Goal: Use online tool/utility: Utilize a website feature to perform a specific function

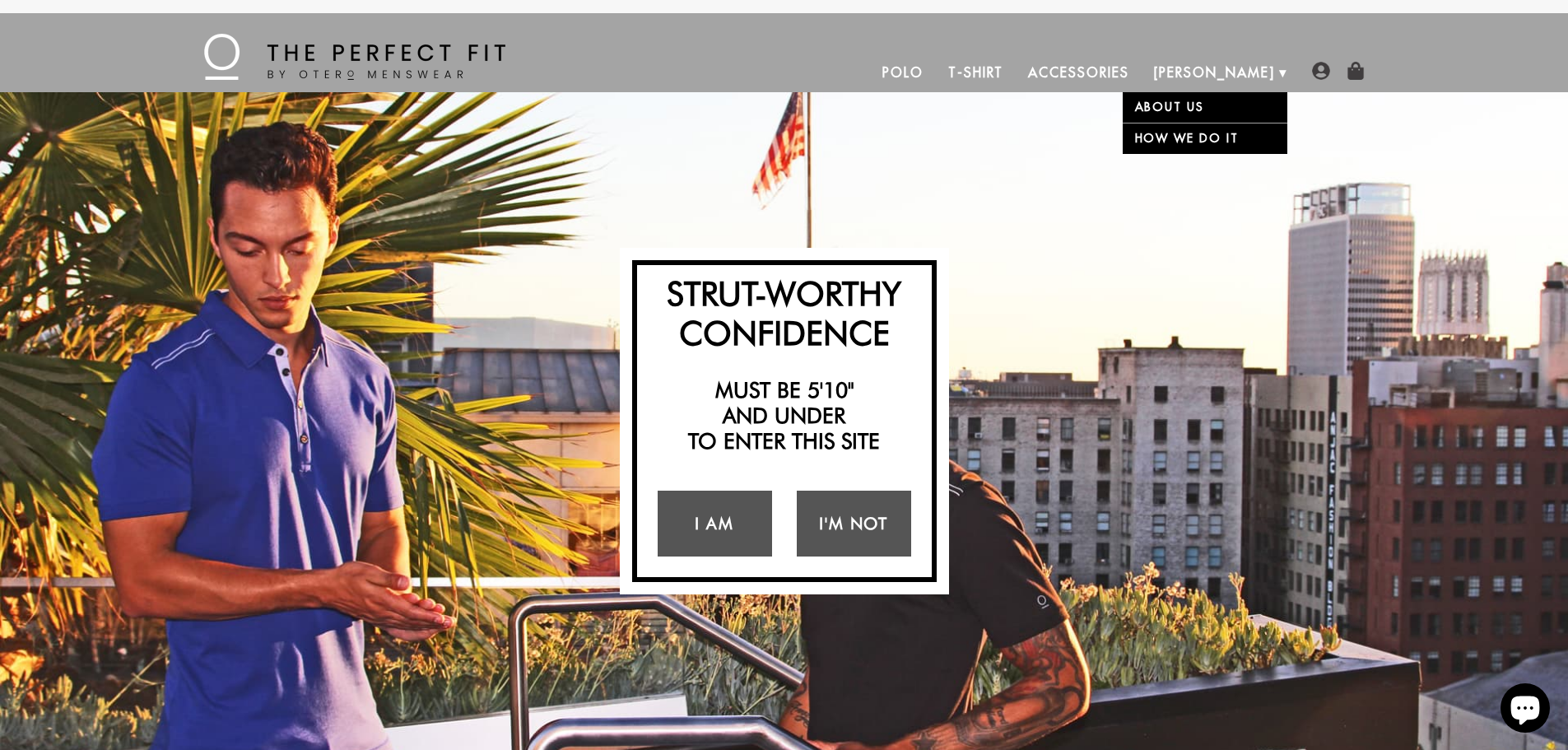
click at [1161, 104] on link "About Us" at bounding box center [1205, 107] width 165 height 31
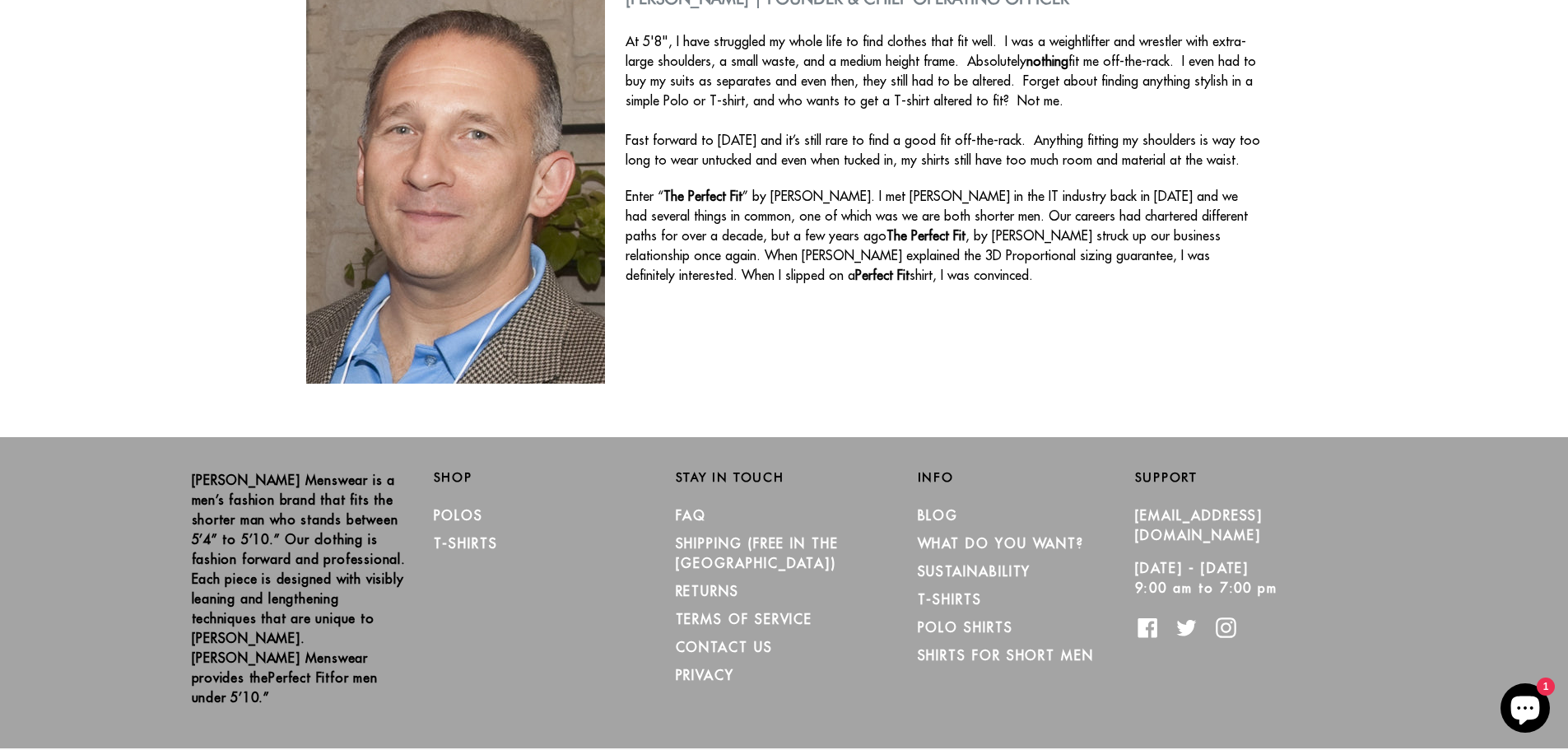
scroll to position [683, 0]
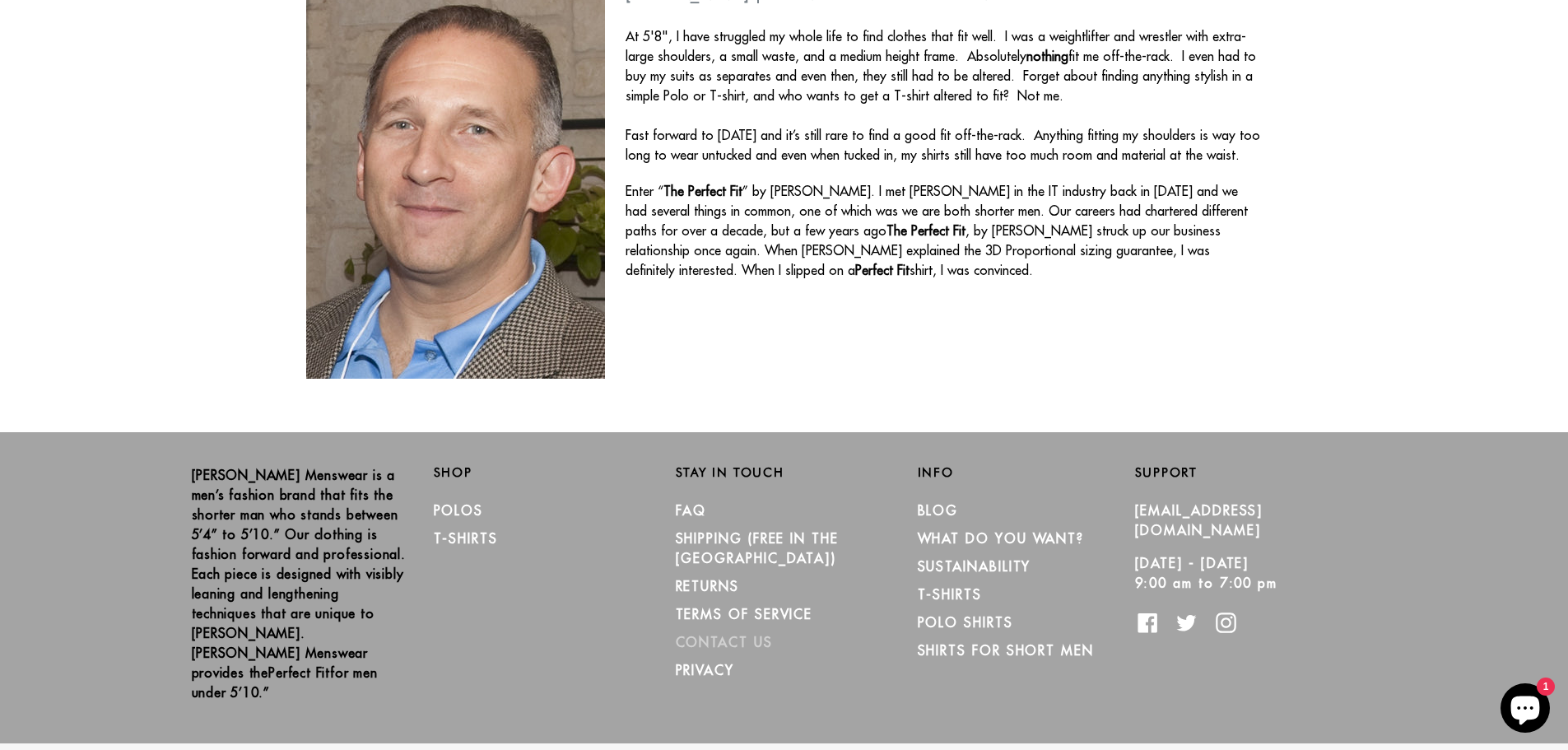
click at [733, 634] on link "CONTACT US" at bounding box center [725, 642] width 97 height 17
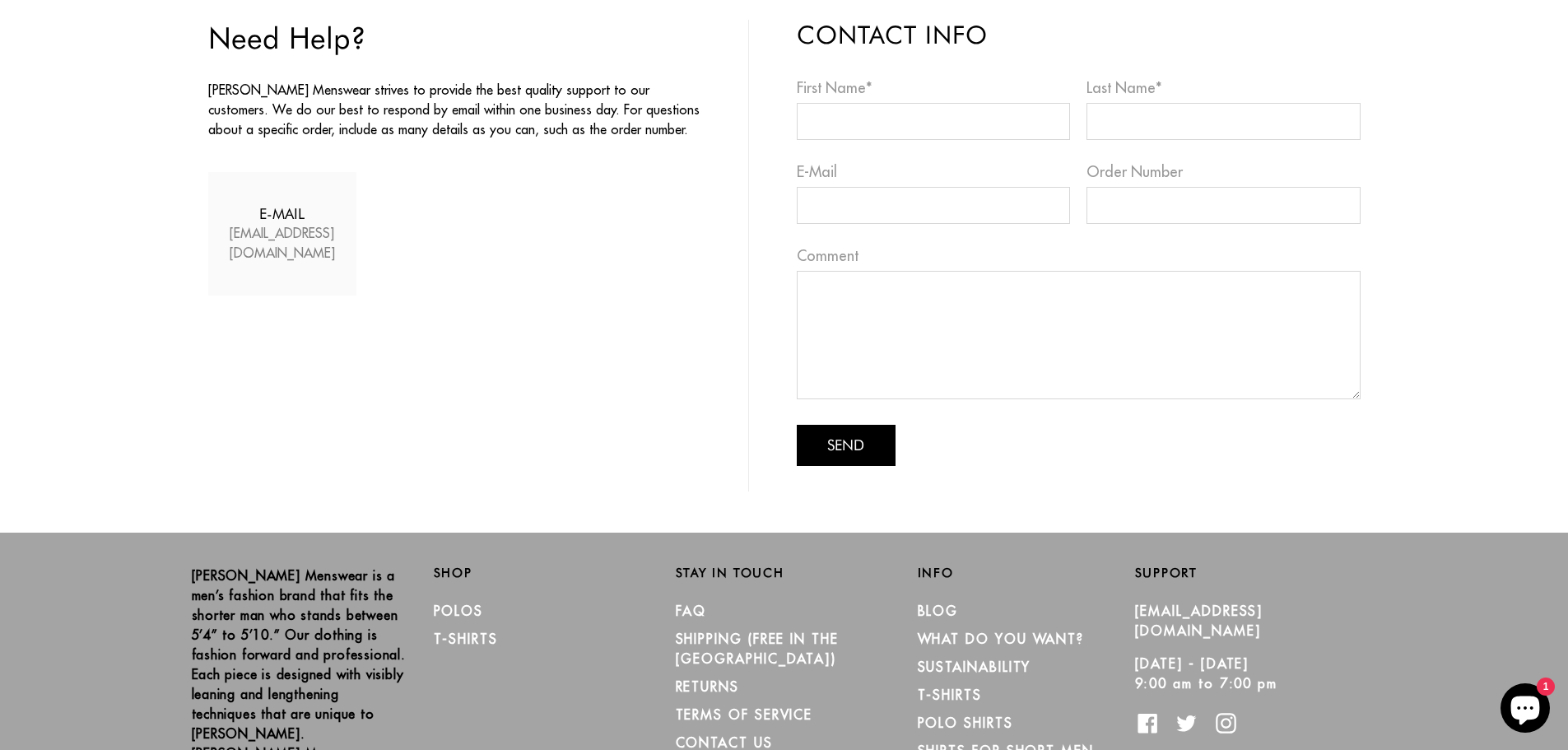
scroll to position [285, 0]
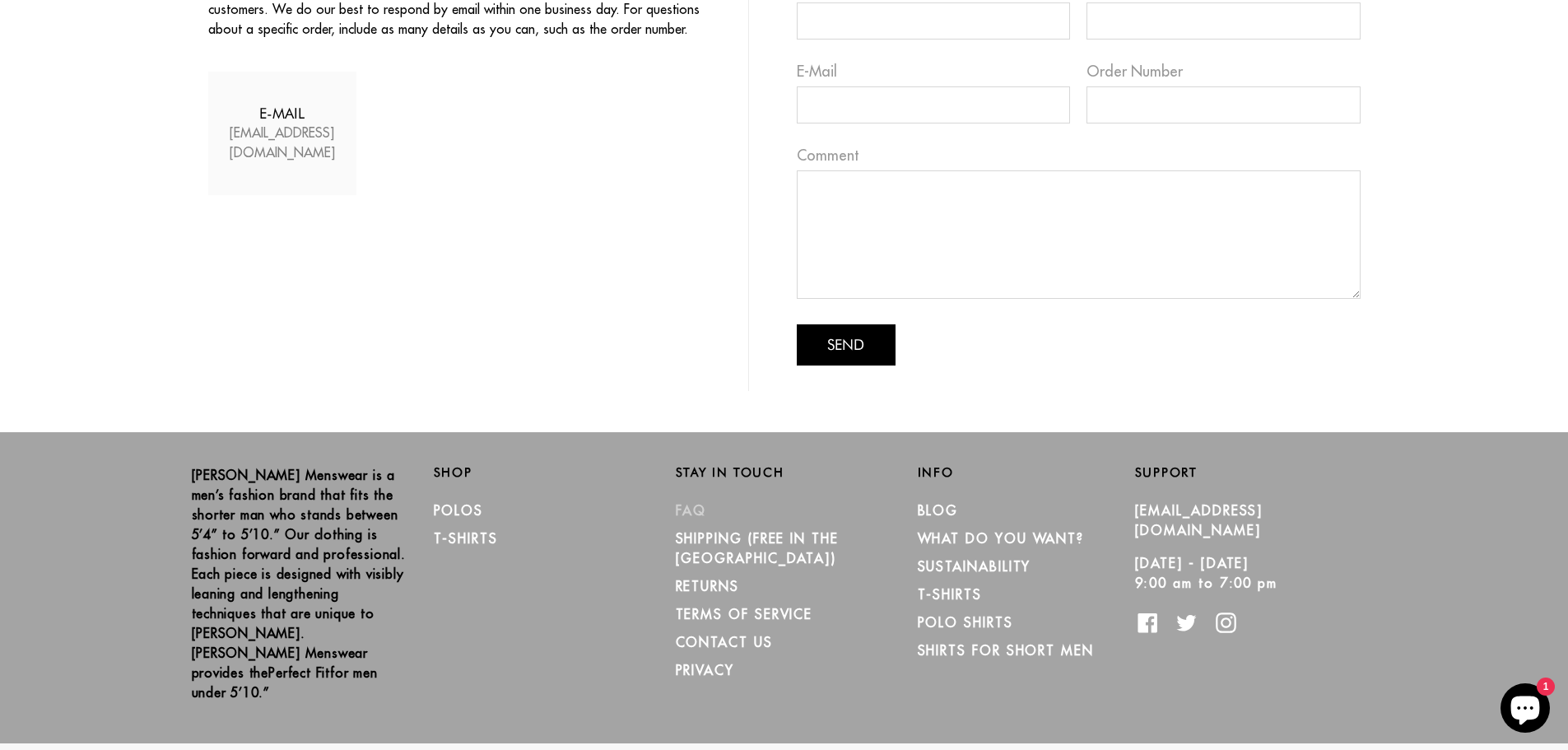
click at [689, 508] on link "FAQ" at bounding box center [692, 510] width 32 height 17
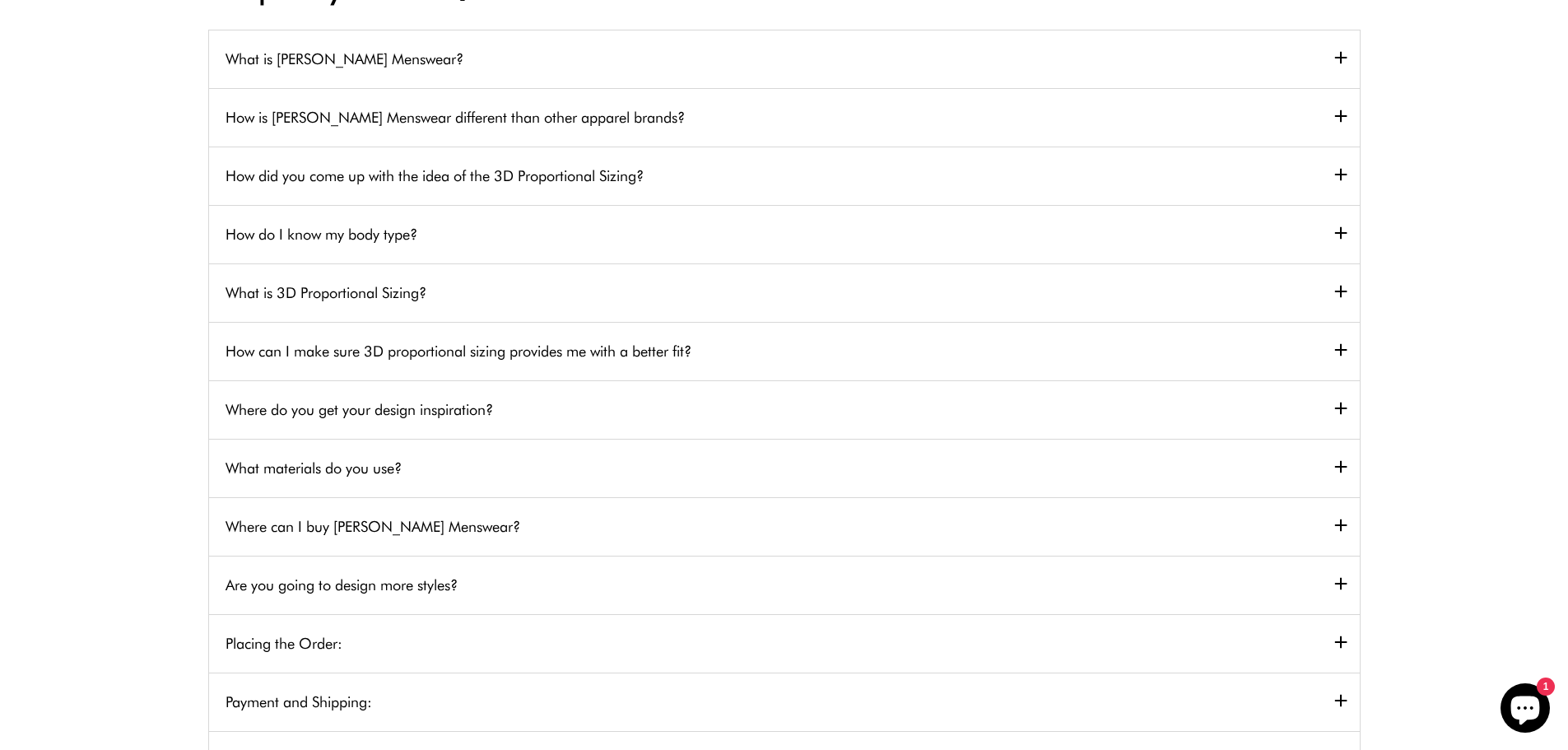
scroll to position [165, 0]
click at [1340, 229] on h2 "How do I know my body type?" at bounding box center [784, 233] width 1150 height 59
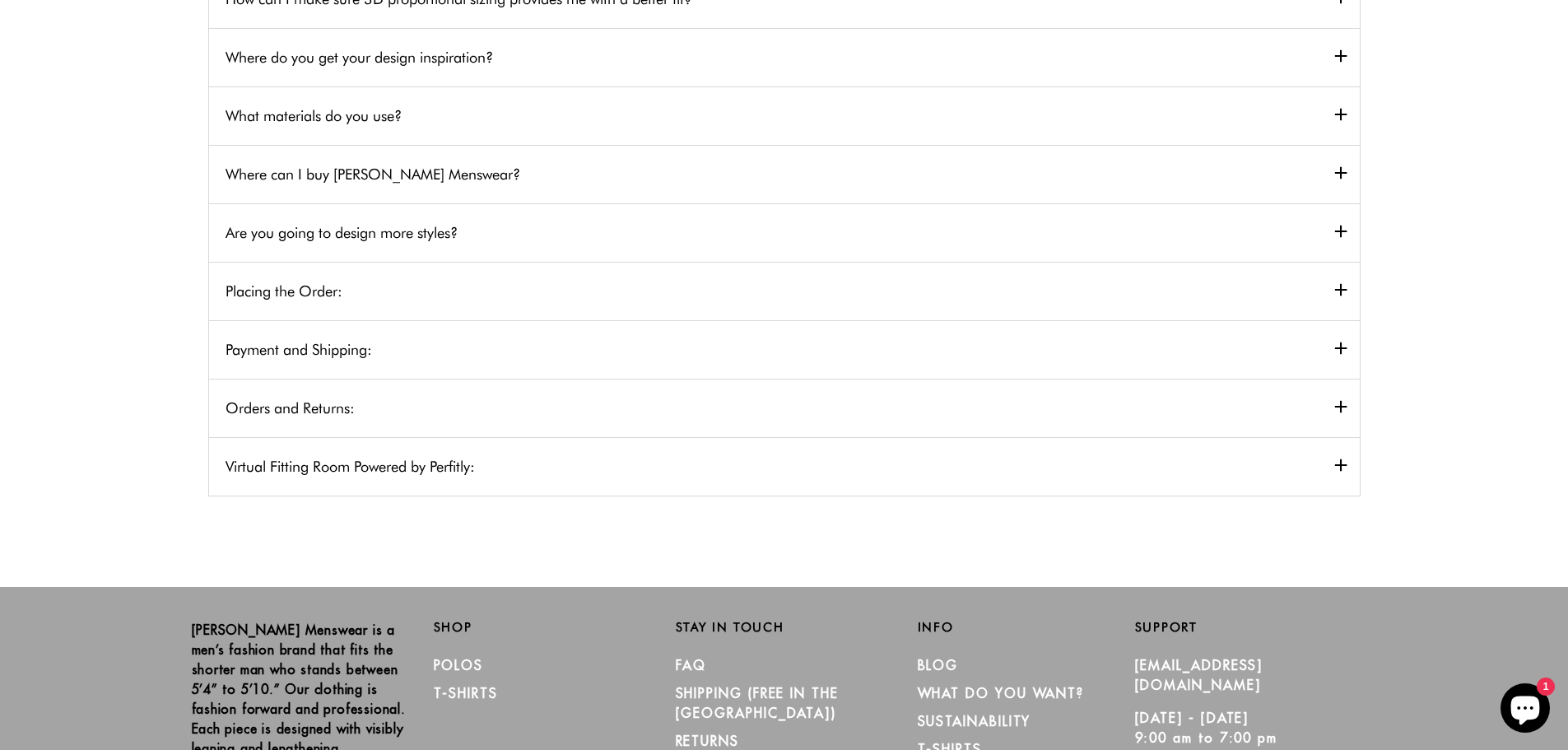
scroll to position [950, 0]
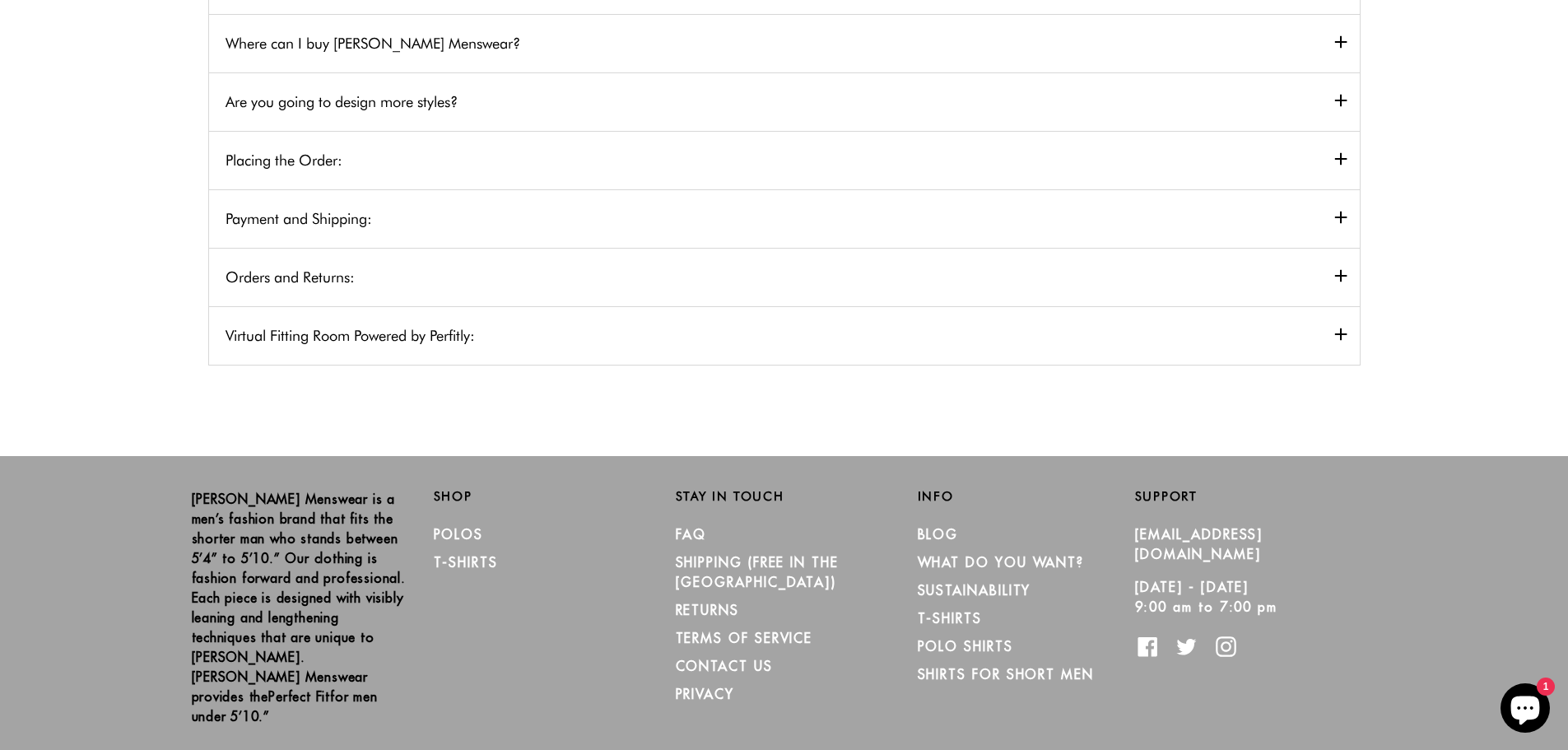
click at [1338, 307] on h2 "Virtual Fitting Room Powered by Perfitly:" at bounding box center [784, 335] width 1150 height 59
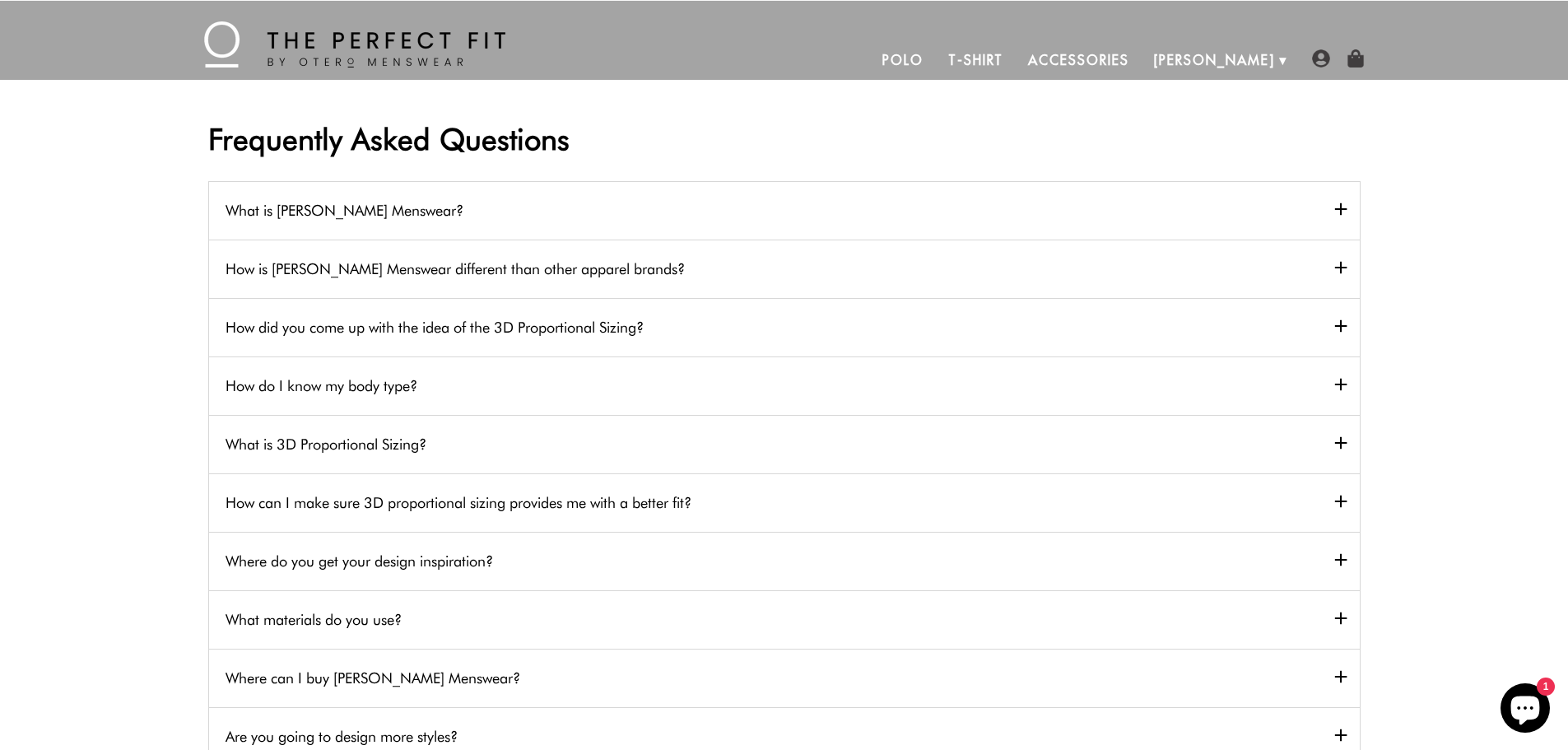
scroll to position [0, 0]
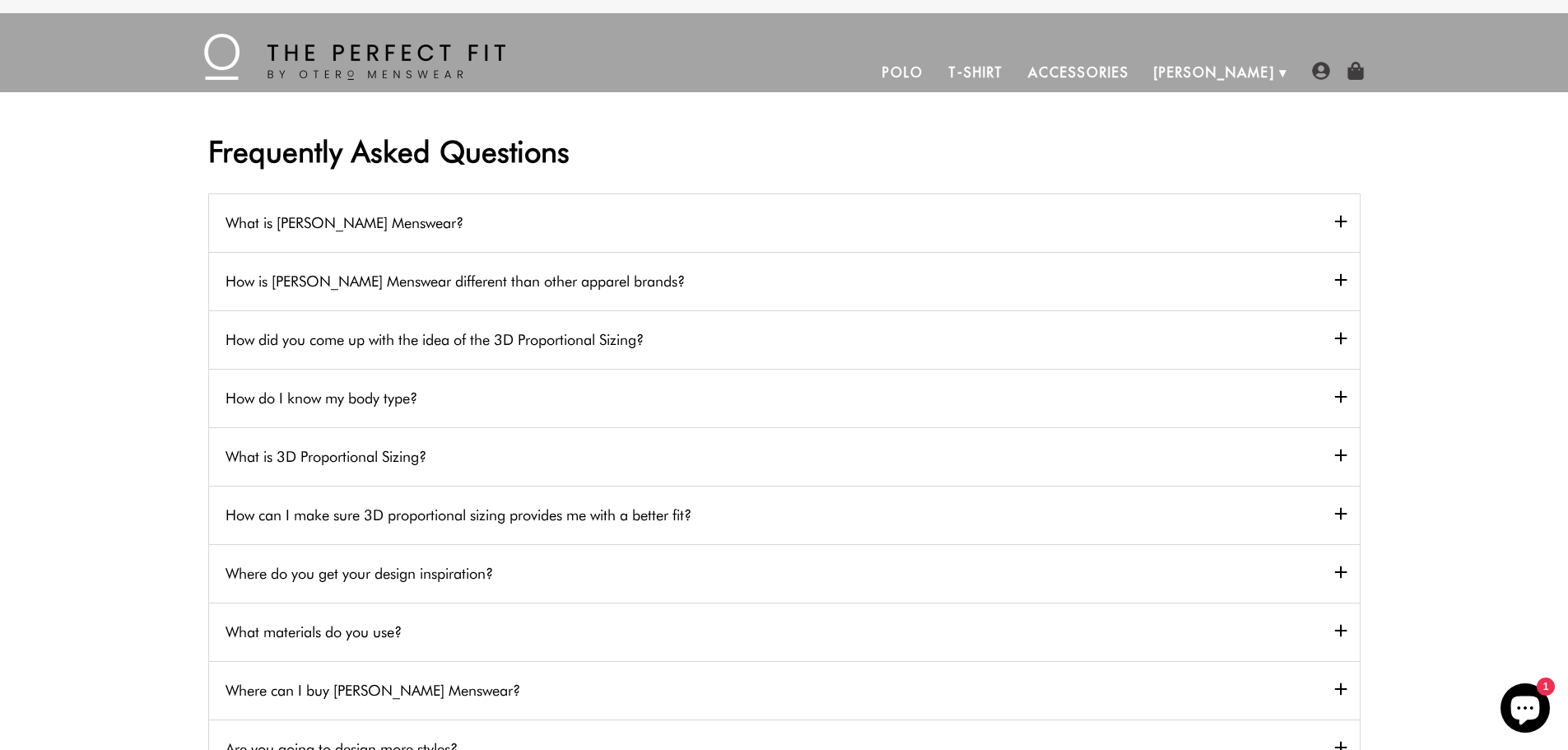
click at [363, 47] on img at bounding box center [355, 57] width 302 height 46
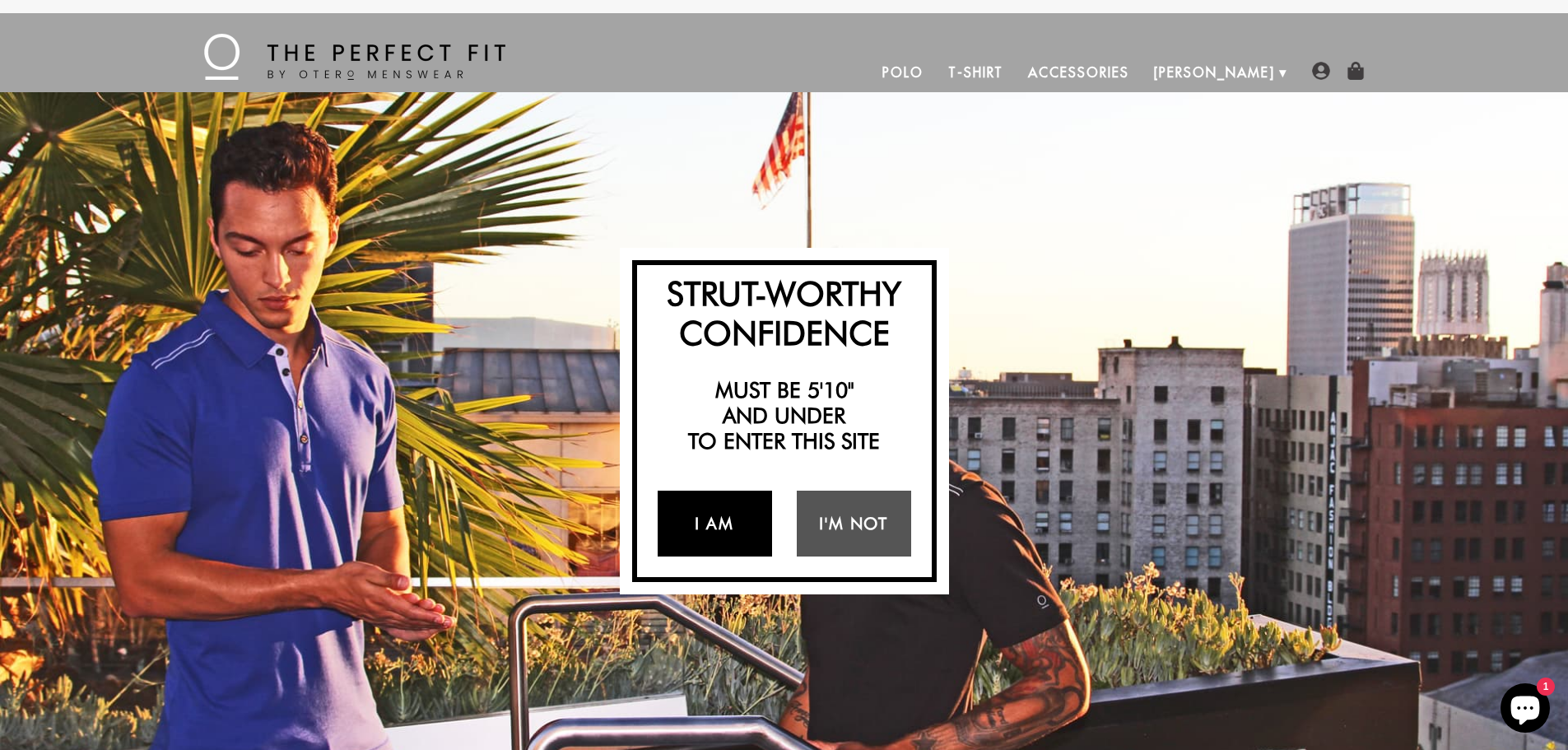
click at [699, 520] on link "I Am" at bounding box center [714, 524] width 114 height 65
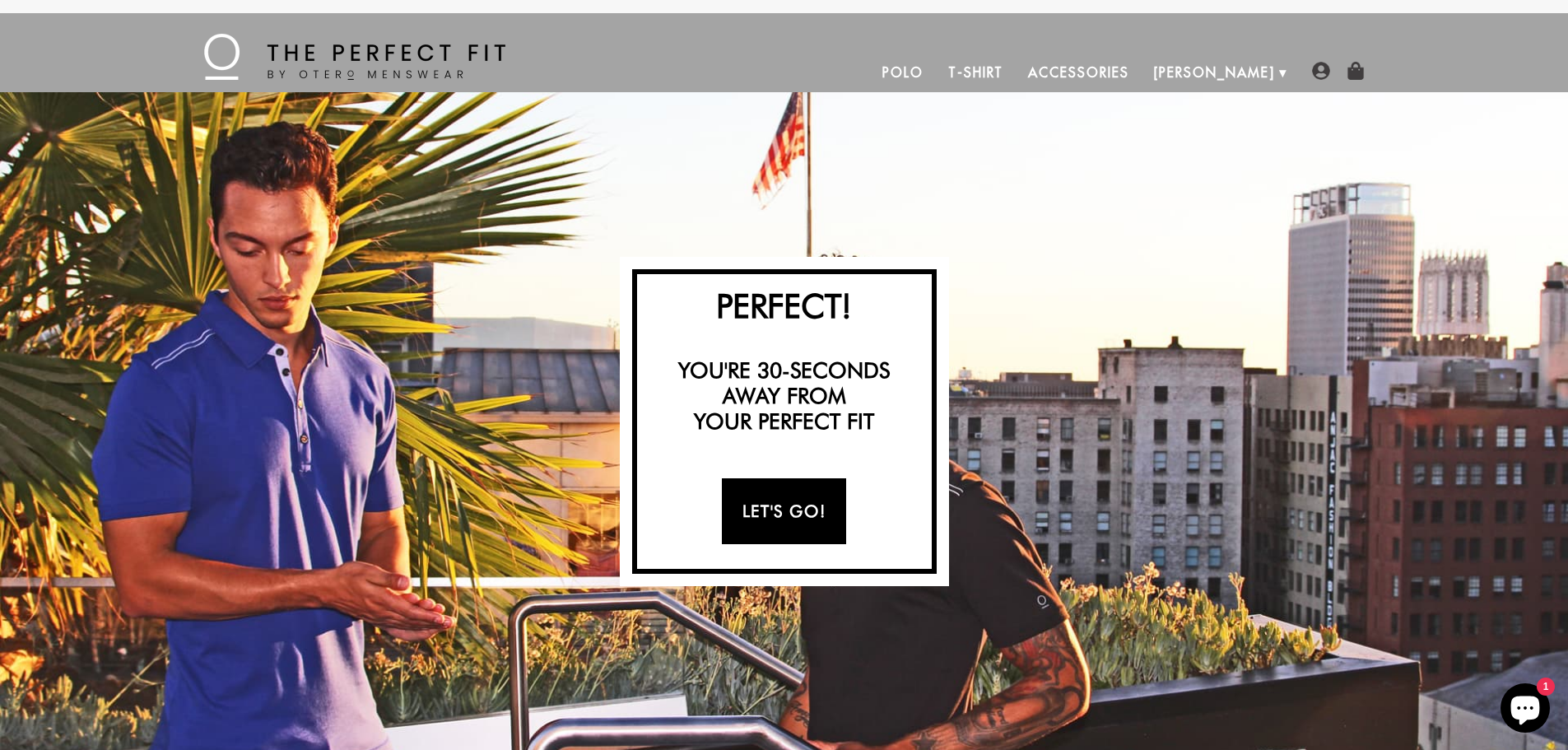
click at [788, 507] on link "Let's Go!" at bounding box center [784, 511] width 124 height 65
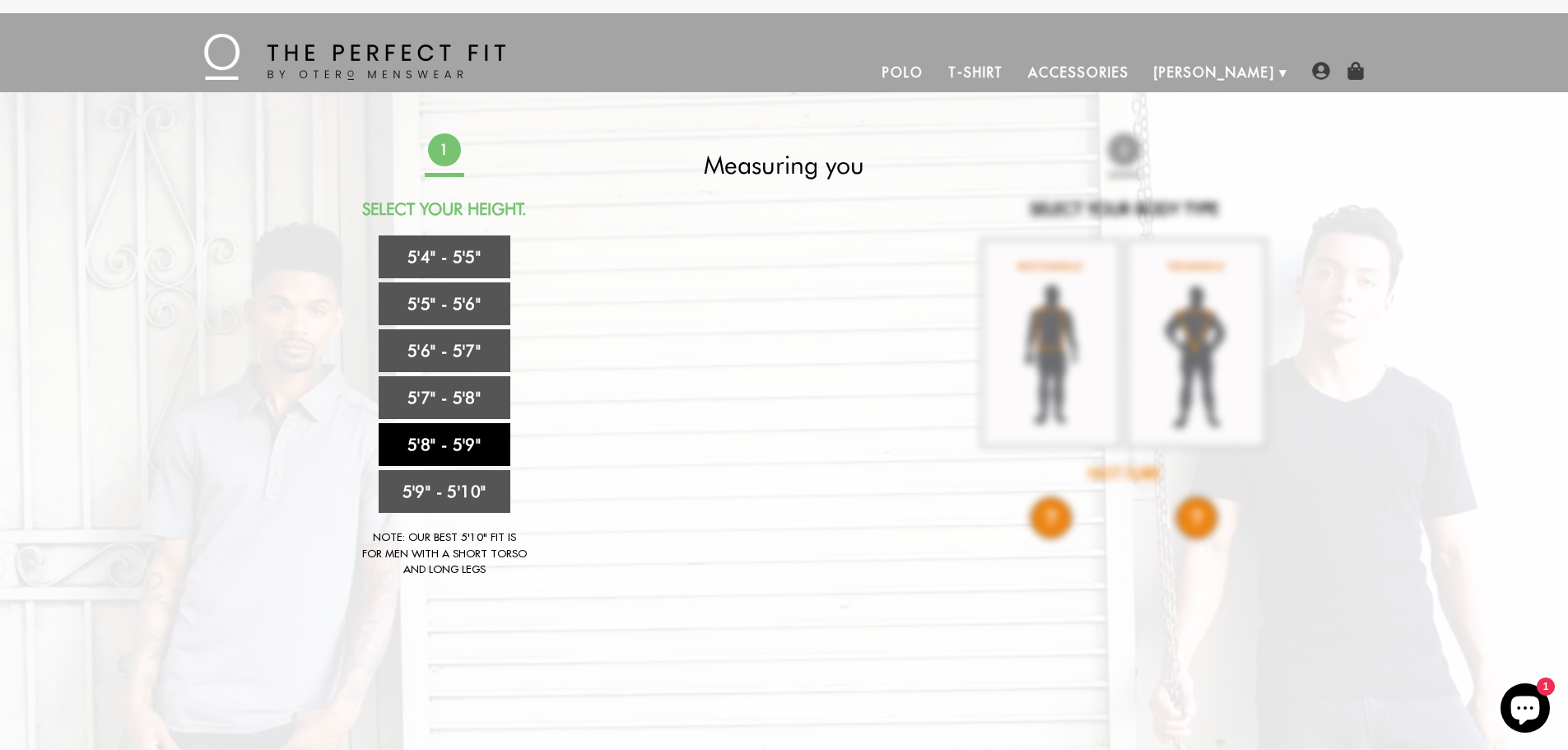
click at [447, 441] on link "5'8" - 5'9"" at bounding box center [444, 444] width 132 height 43
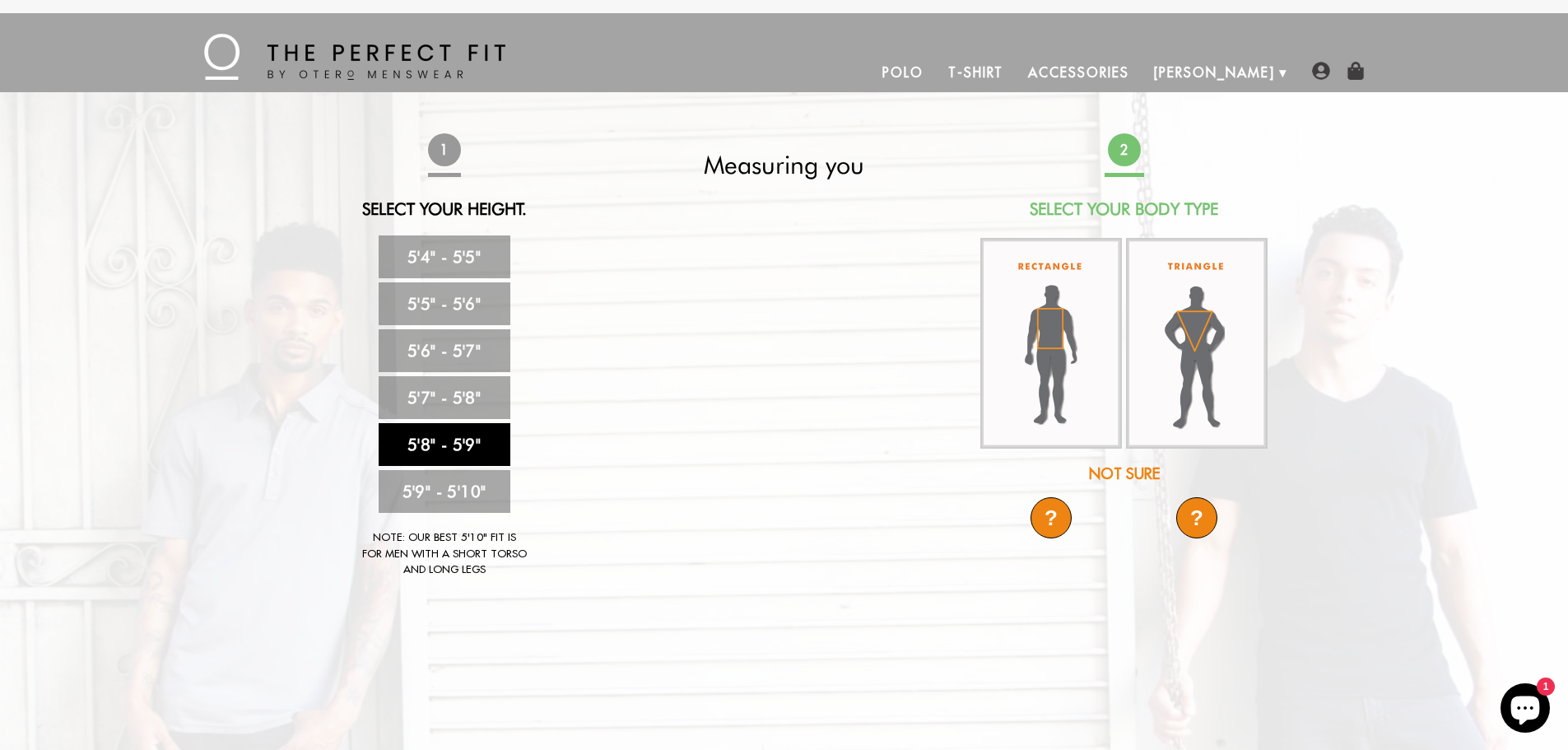
click at [1049, 517] on div "?" at bounding box center [1051, 518] width 42 height 42
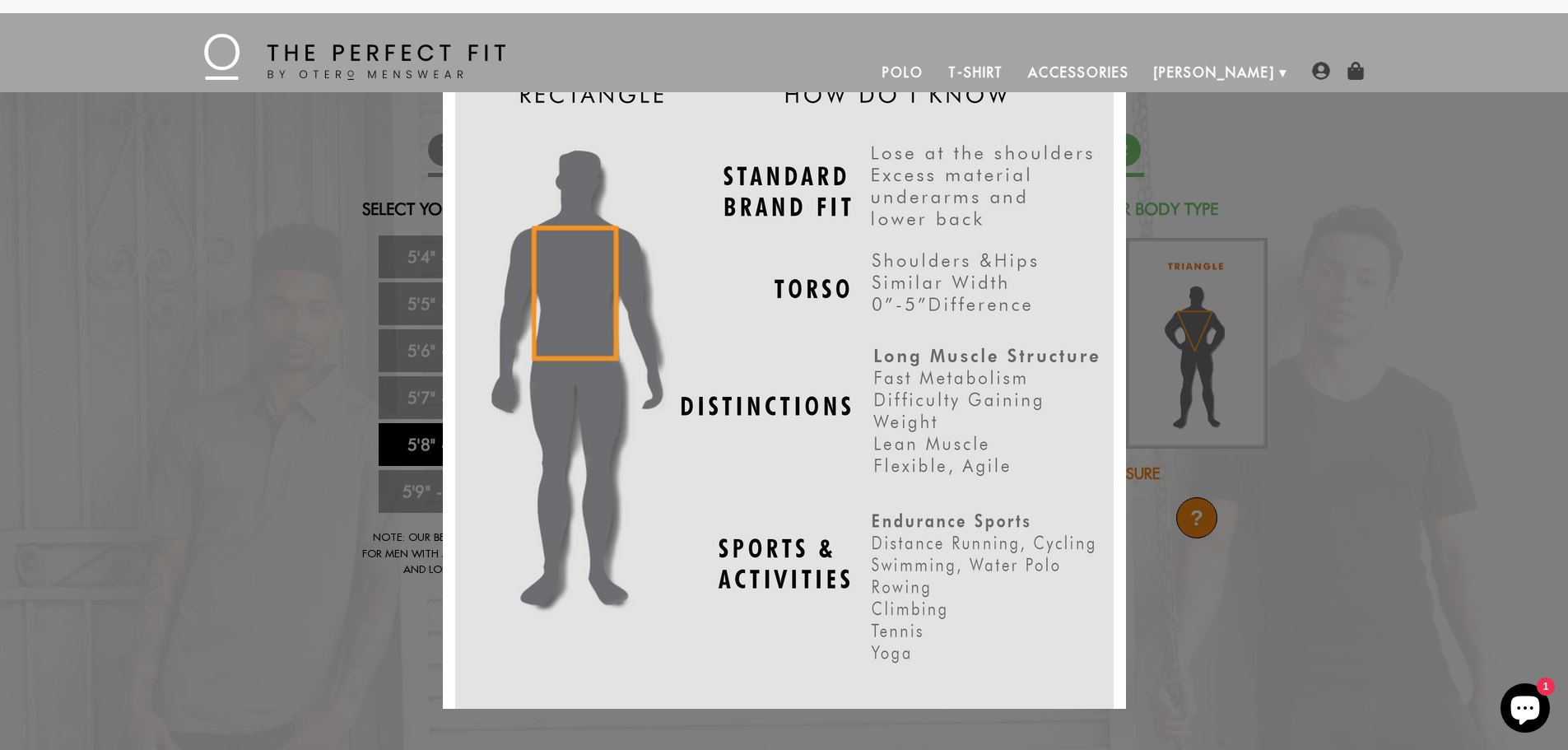
click at [1448, 474] on div "X" at bounding box center [784, 375] width 1568 height 750
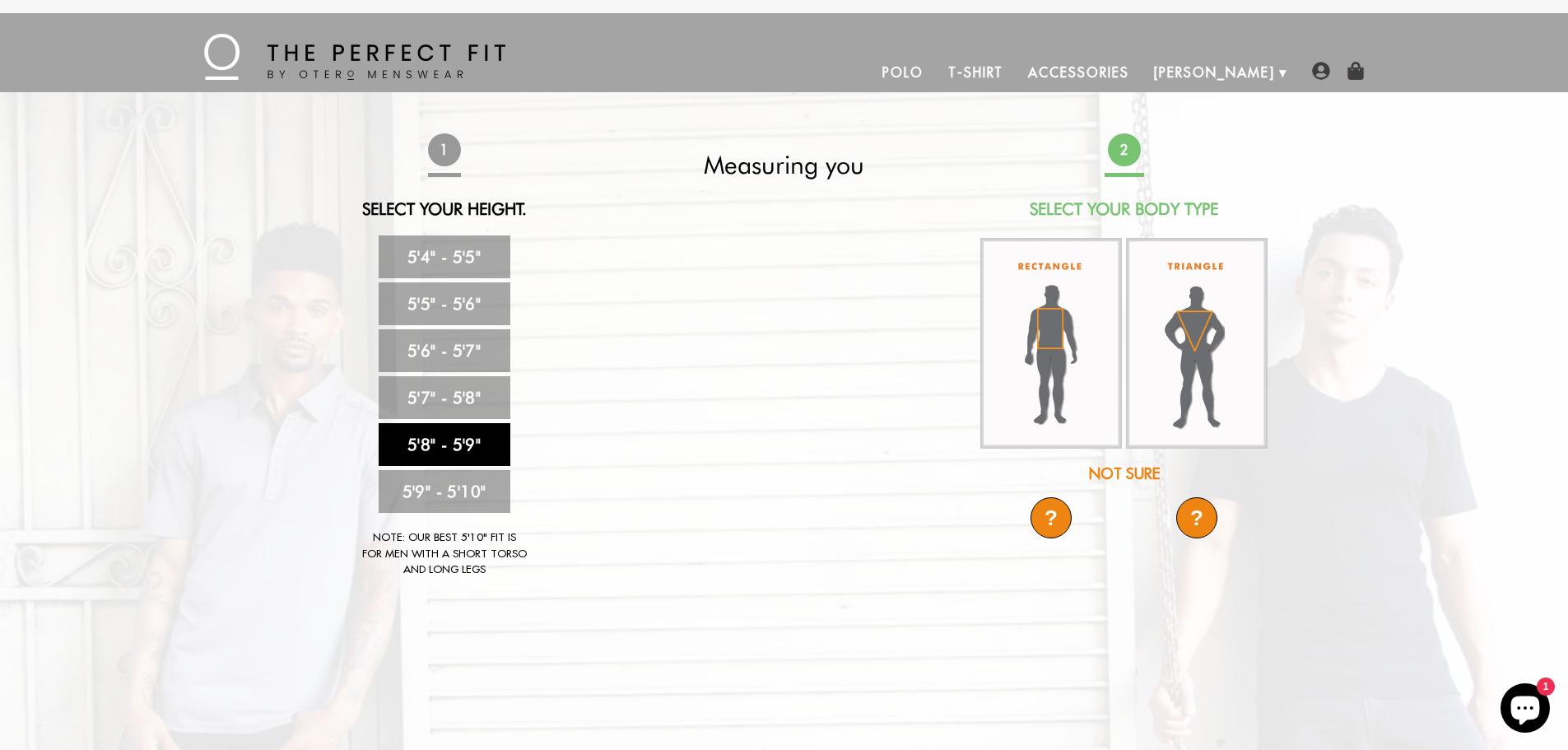
click at [1190, 518] on div "?" at bounding box center [1197, 518] width 42 height 42
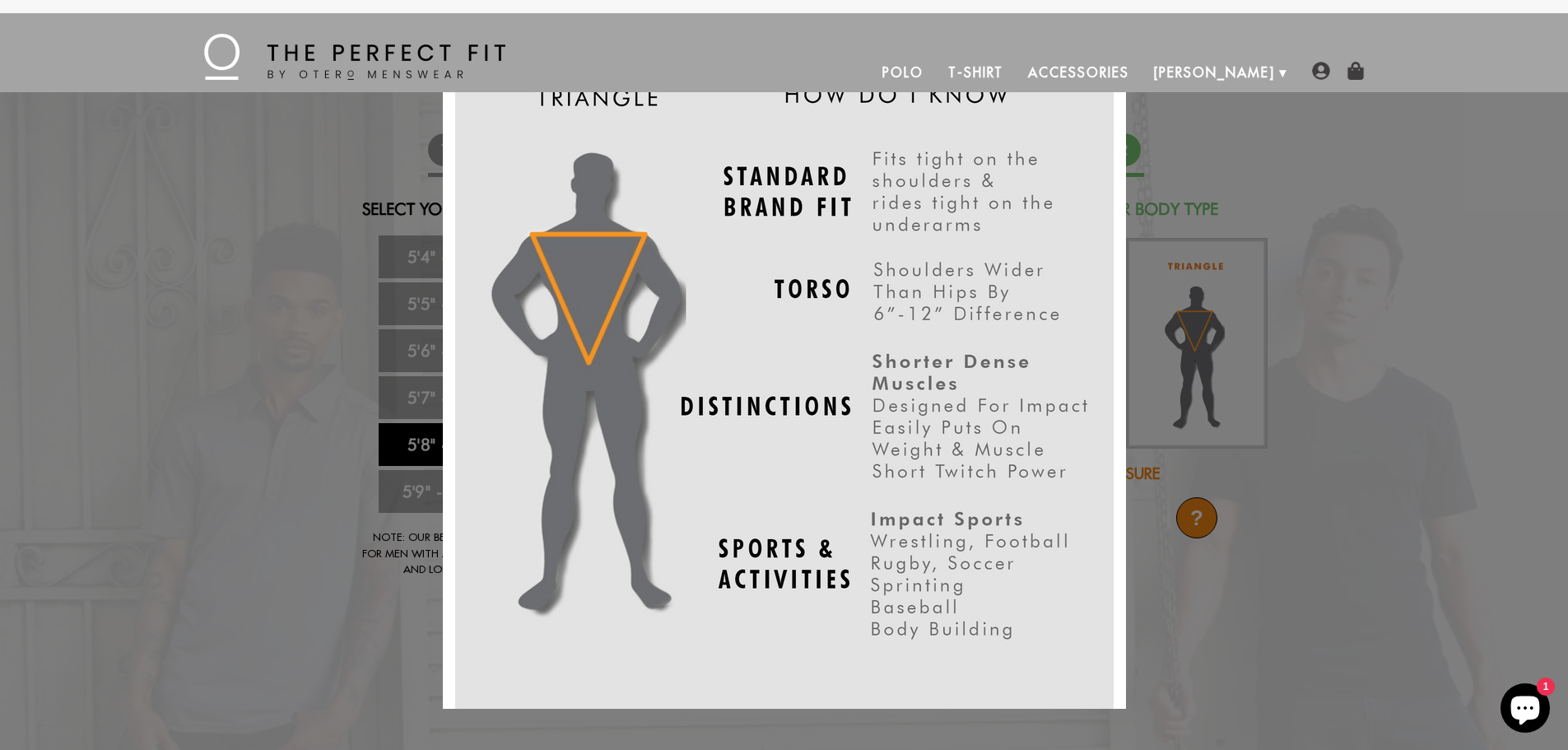
click at [1393, 661] on div "X" at bounding box center [784, 375] width 1568 height 750
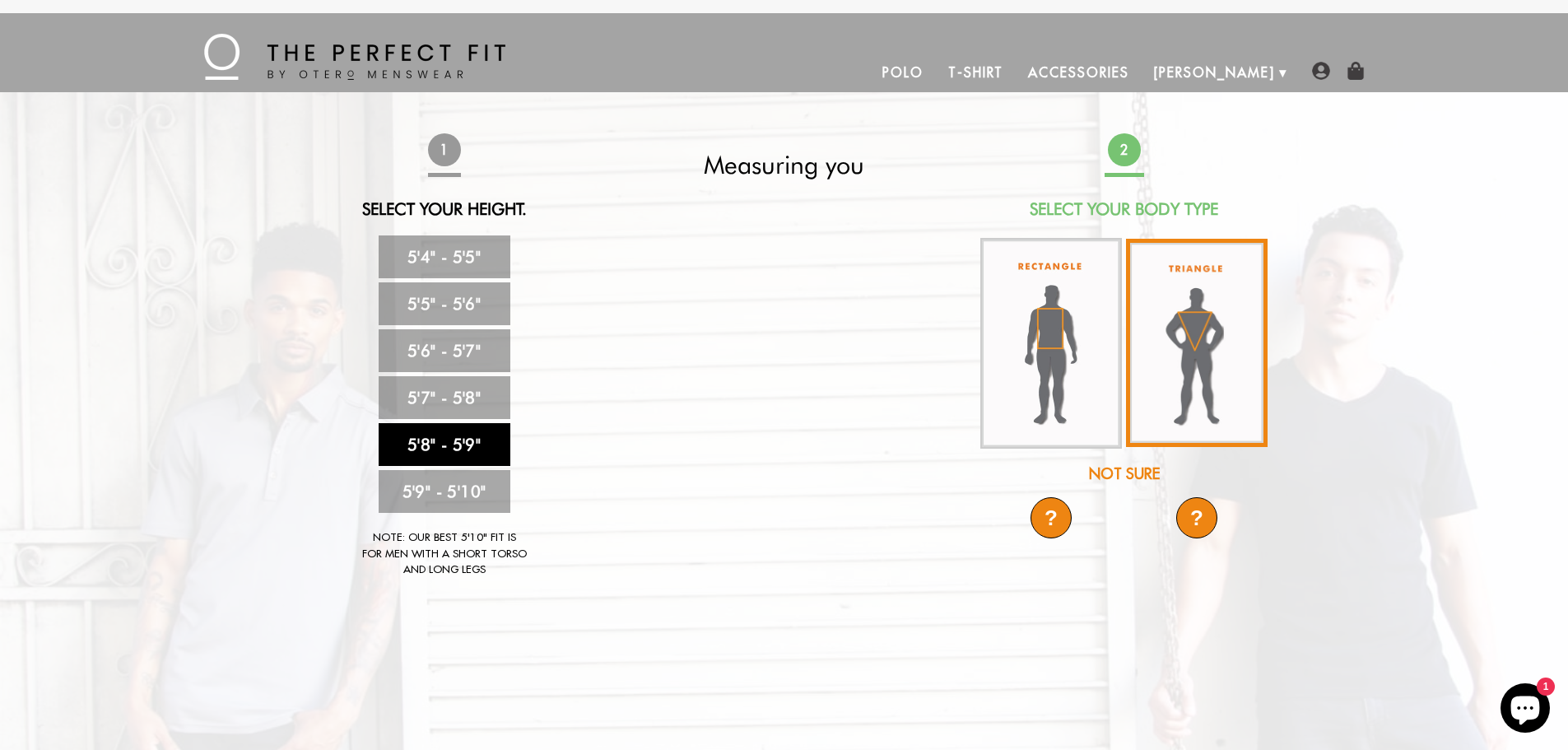
click at [1203, 344] on img at bounding box center [1197, 343] width 142 height 208
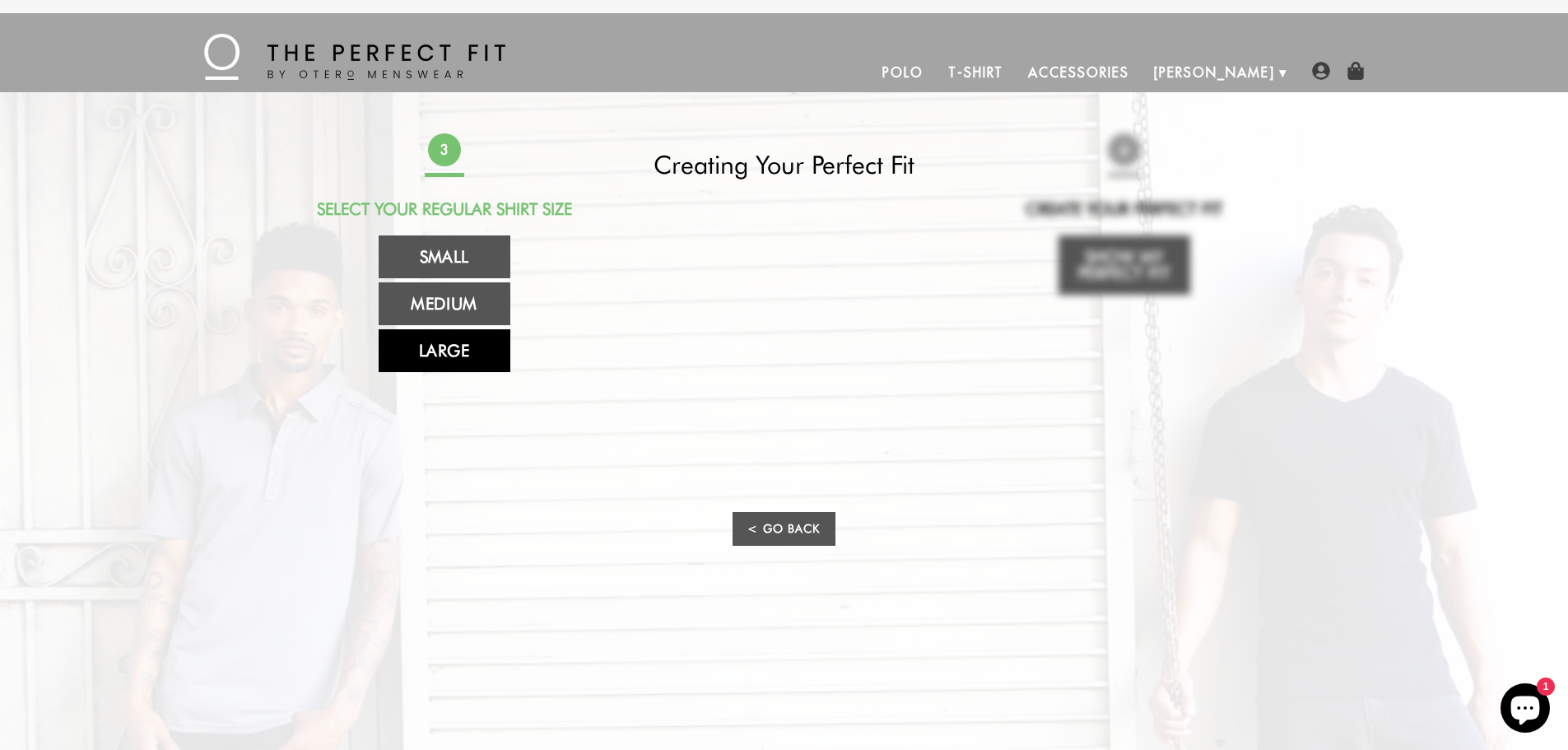
click at [453, 353] on link "Large" at bounding box center [444, 350] width 132 height 43
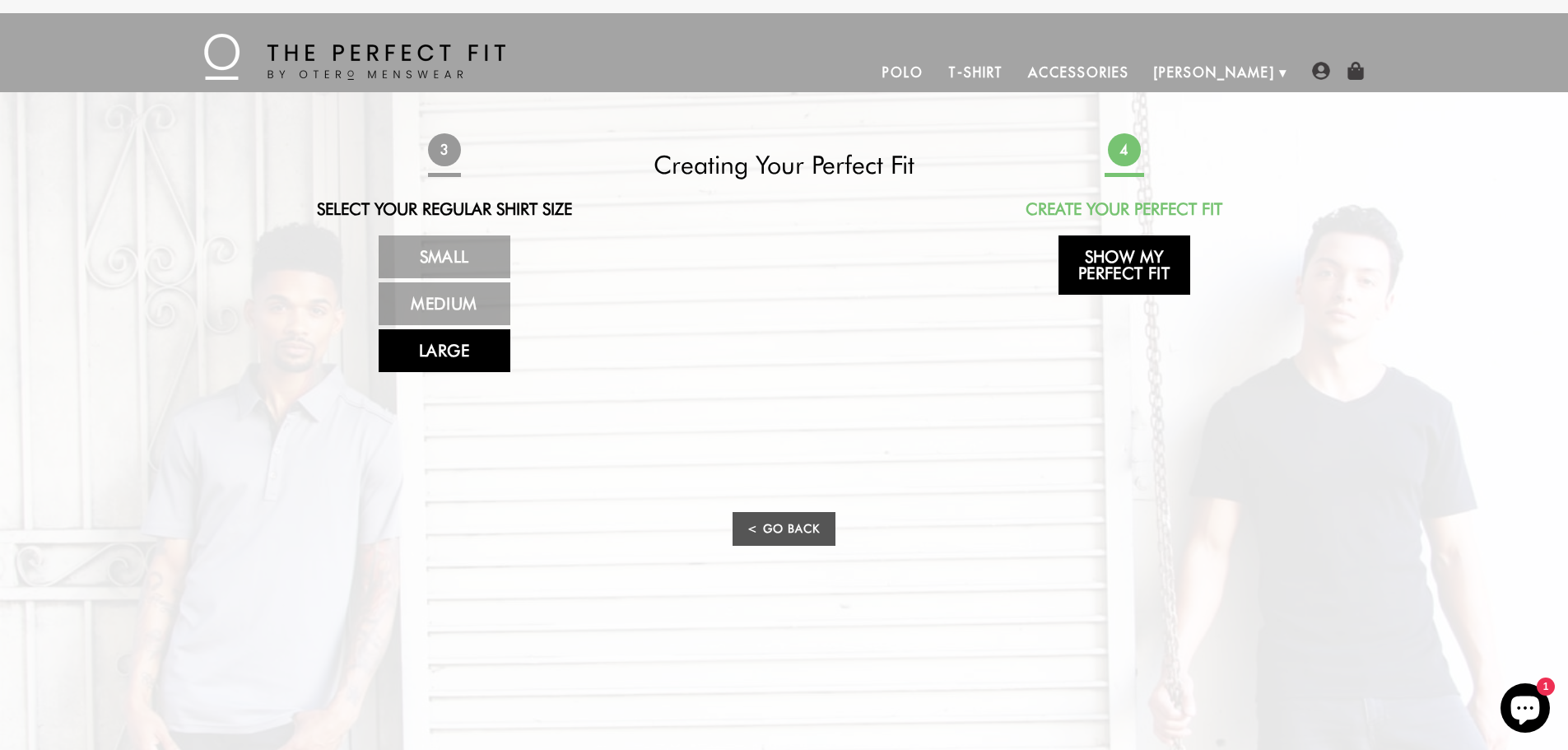
click at [1146, 258] on link "Show My Perfect Fit" at bounding box center [1125, 265] width 132 height 60
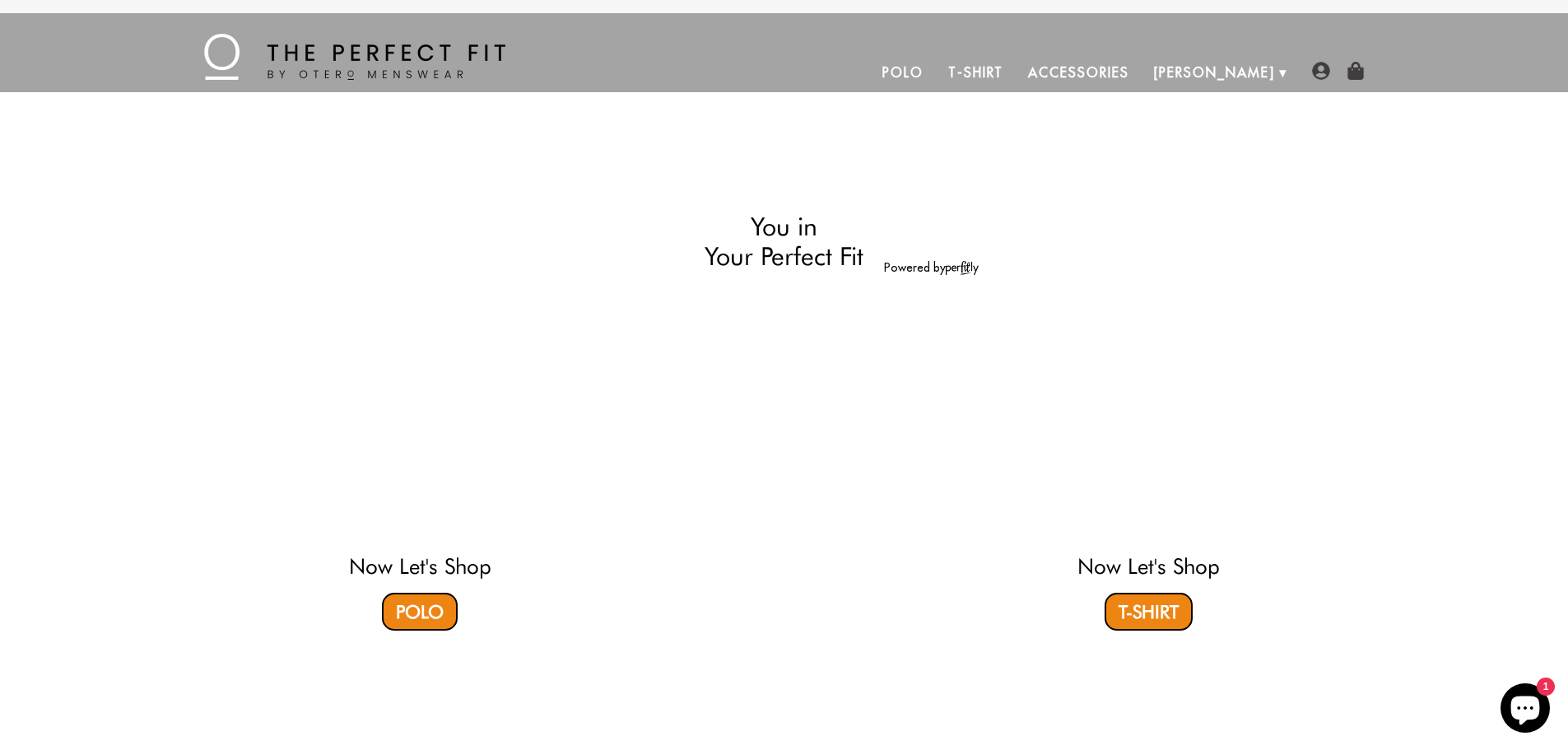
select select "58-59"
select select "triangle"
select select "L"
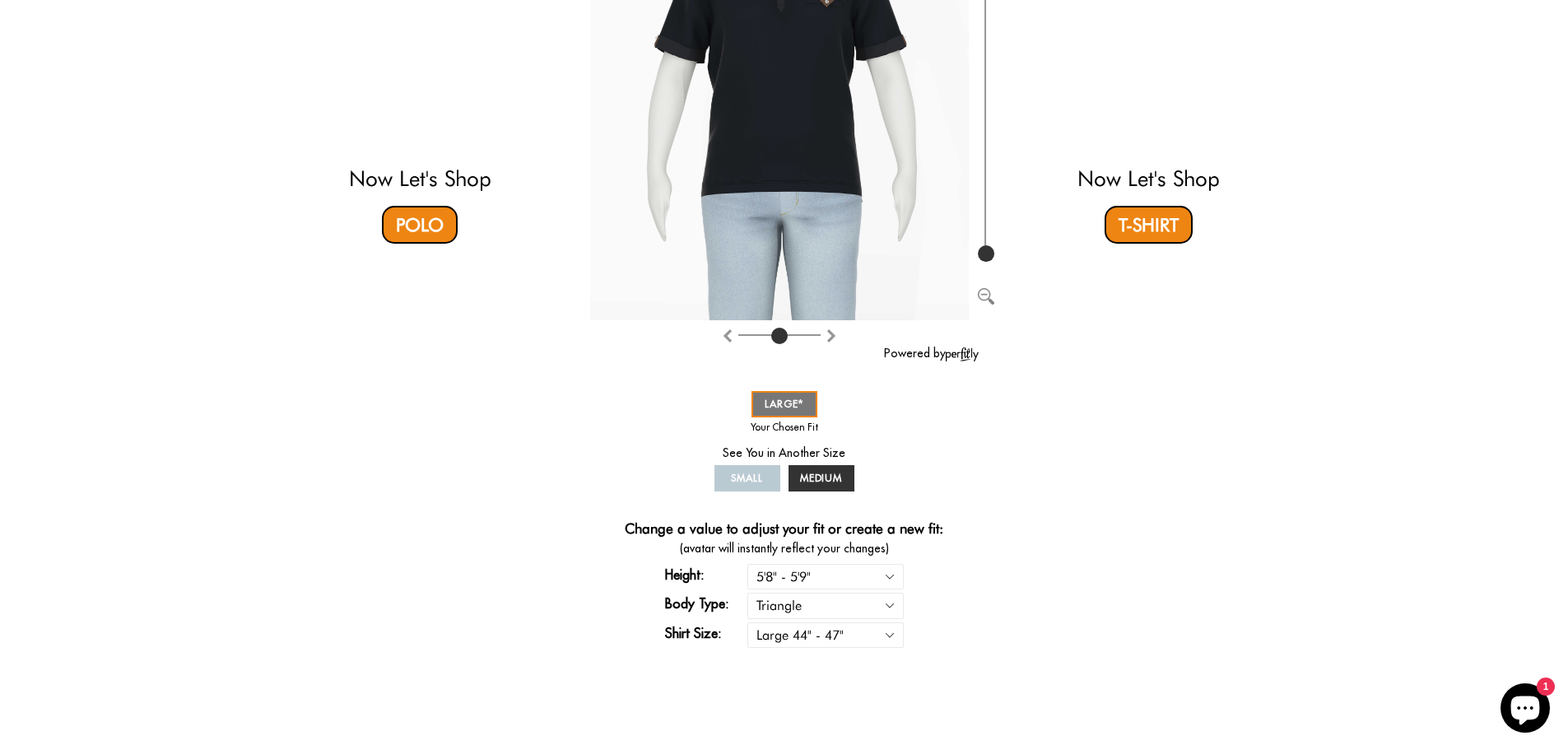
scroll to position [329, 0]
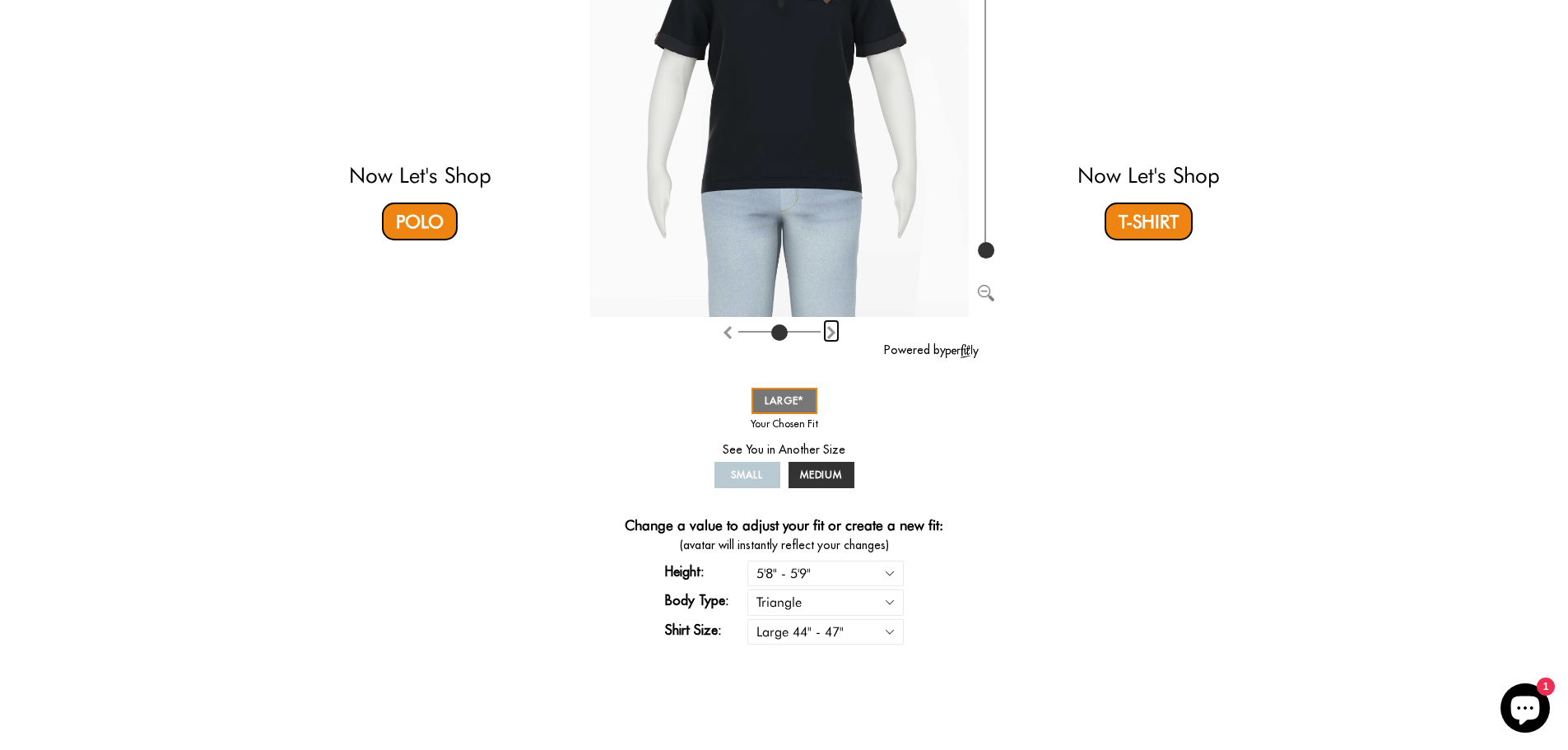
click at [830, 335] on img "Rotate counter clockwise" at bounding box center [831, 332] width 13 height 13
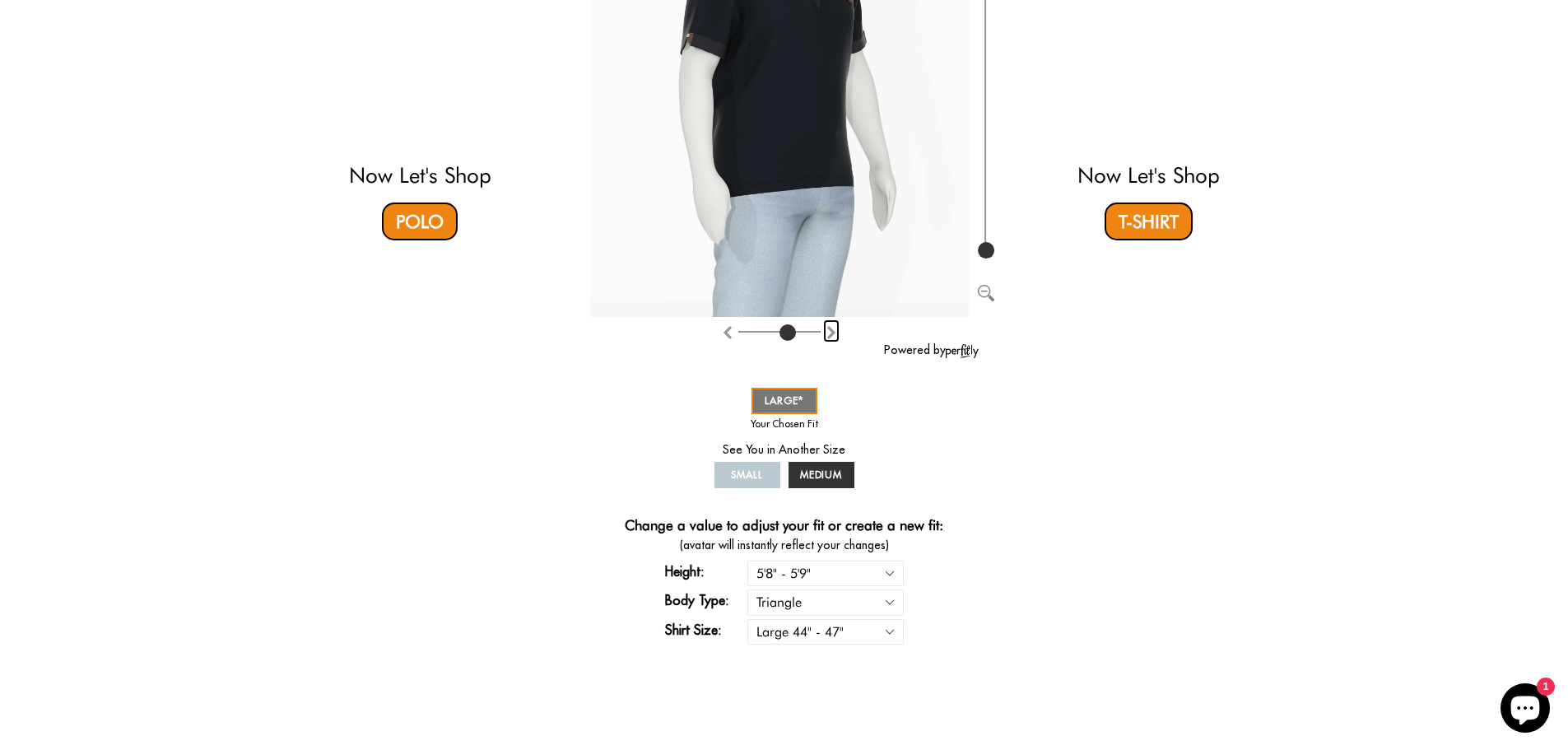
click at [830, 335] on img "Rotate counter clockwise" at bounding box center [831, 332] width 13 height 13
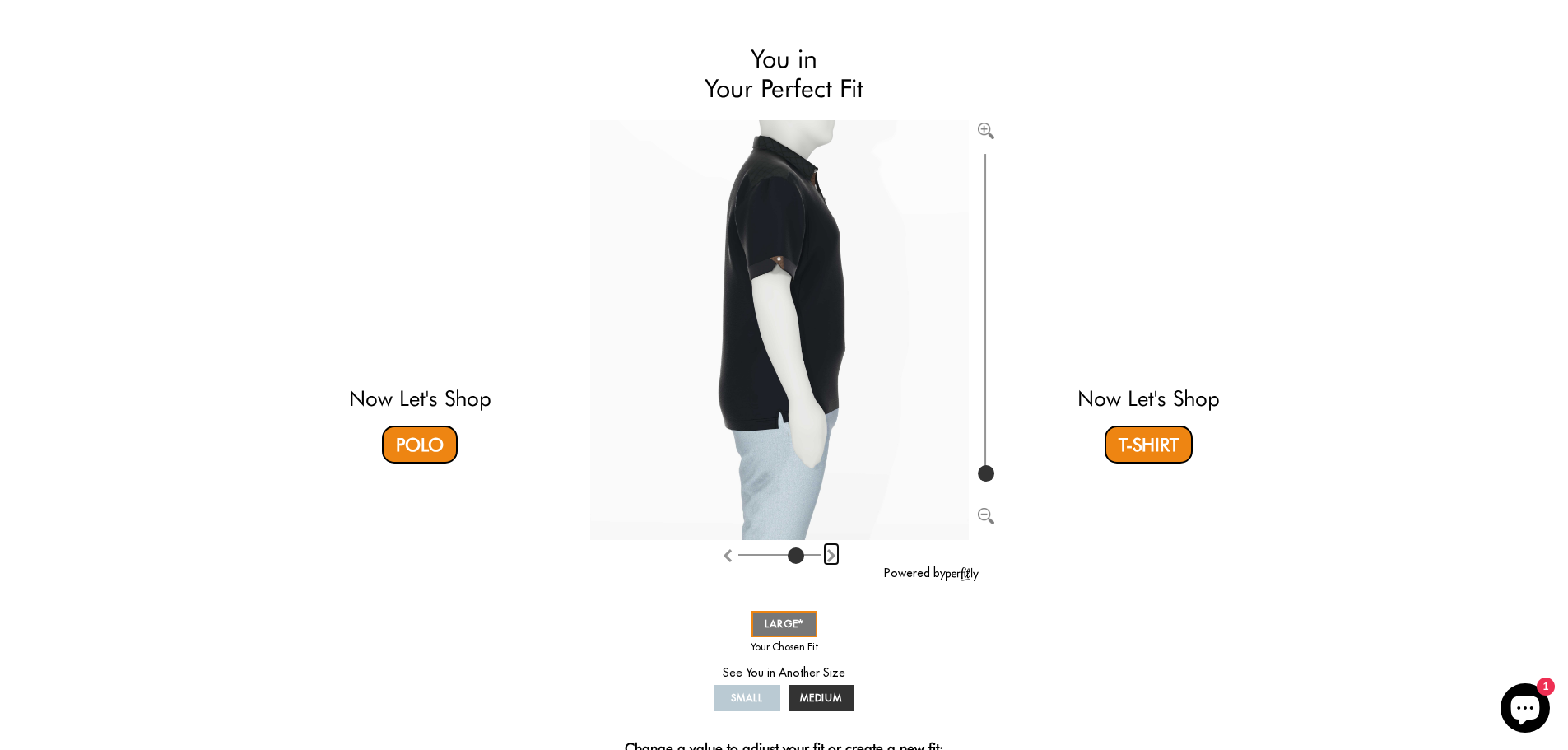
scroll to position [82, 0]
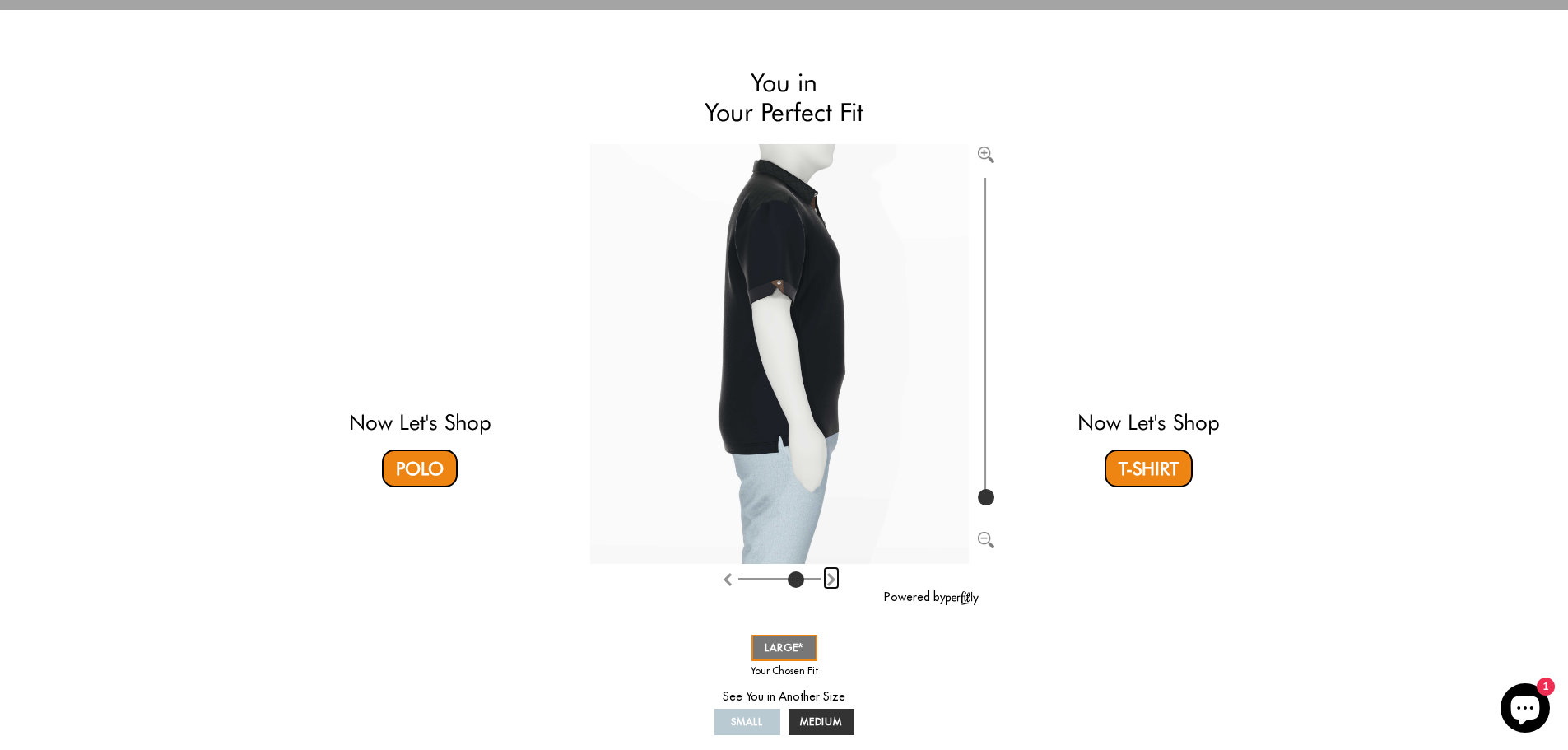
click at [830, 578] on img "Rotate counter clockwise" at bounding box center [831, 579] width 13 height 13
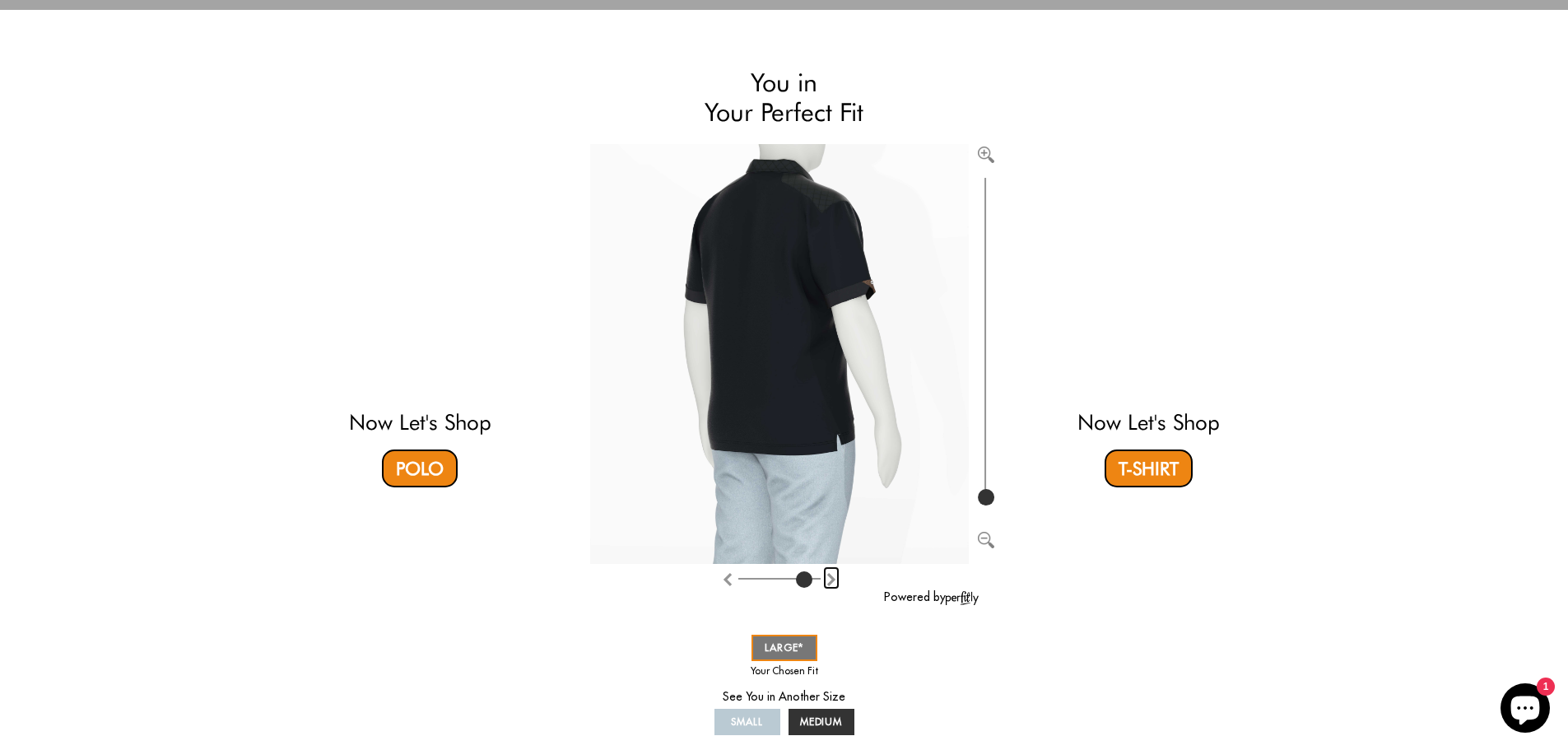
click at [830, 578] on img "Rotate counter clockwise" at bounding box center [831, 579] width 13 height 13
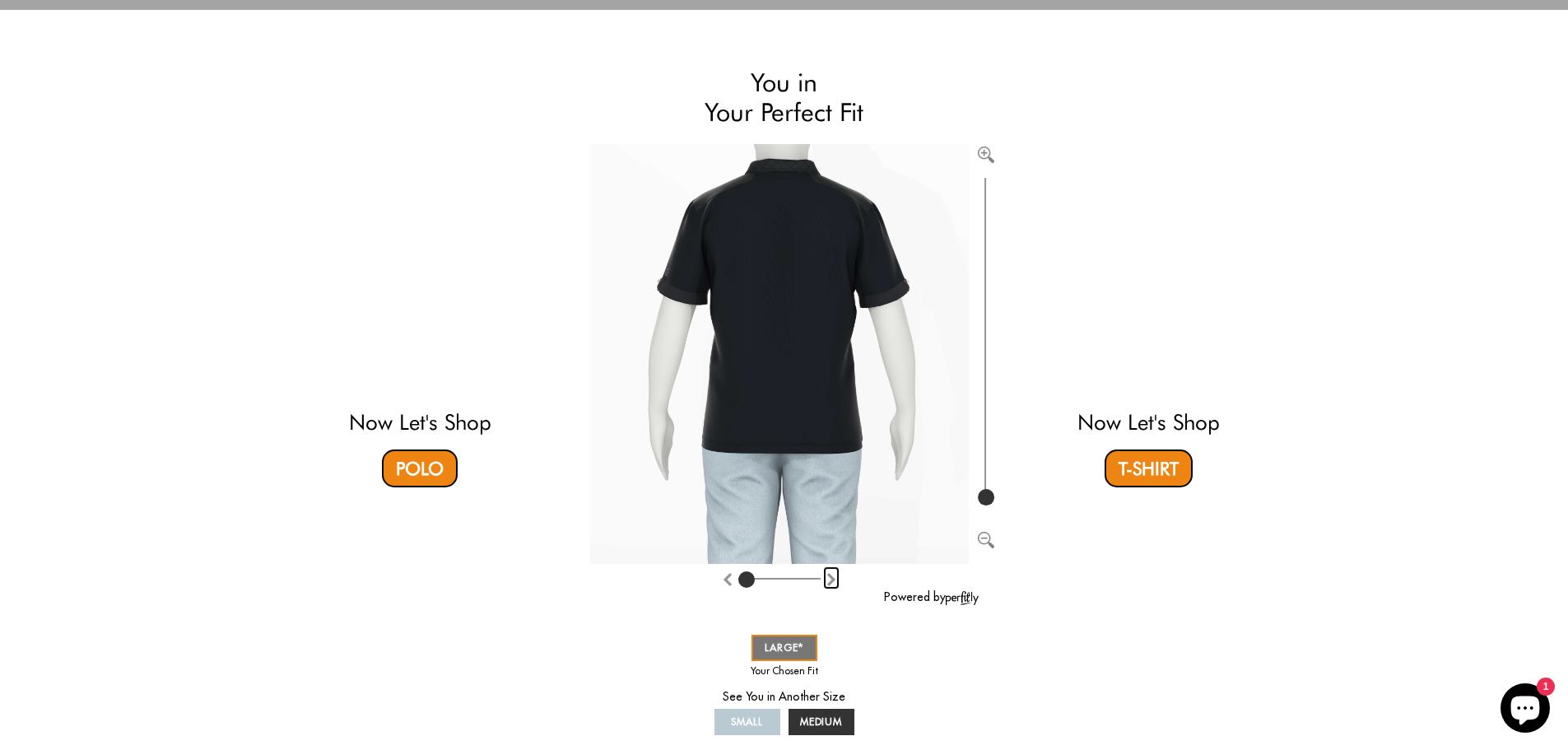
click at [830, 578] on img "Rotate counter clockwise" at bounding box center [831, 579] width 13 height 13
type input "1"
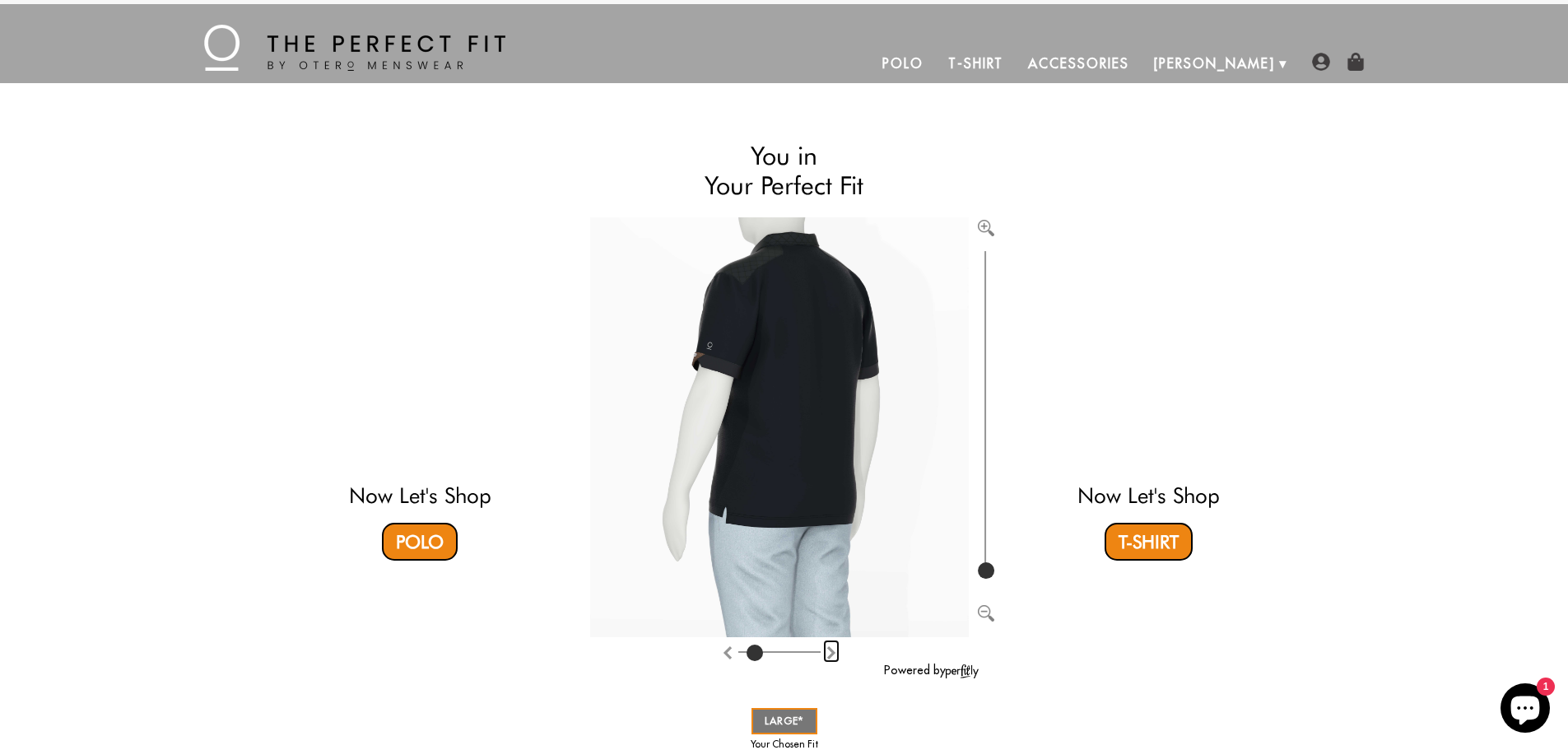
scroll to position [0, 0]
